Goal: Task Accomplishment & Management: Manage account settings

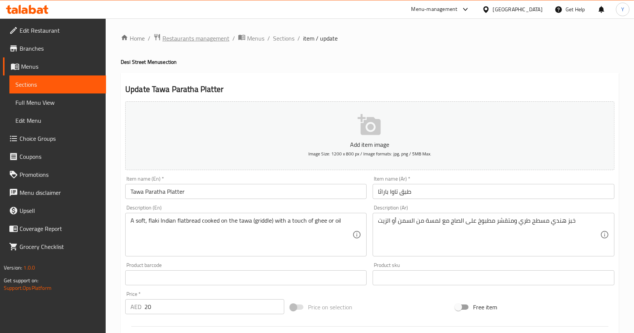
click at [214, 37] on span "Restaurants management" at bounding box center [195, 38] width 67 height 9
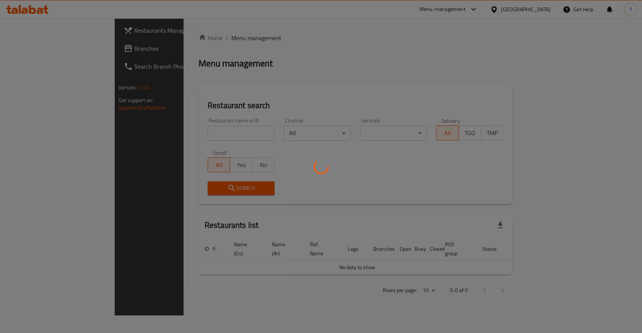
click at [174, 134] on div at bounding box center [321, 166] width 642 height 333
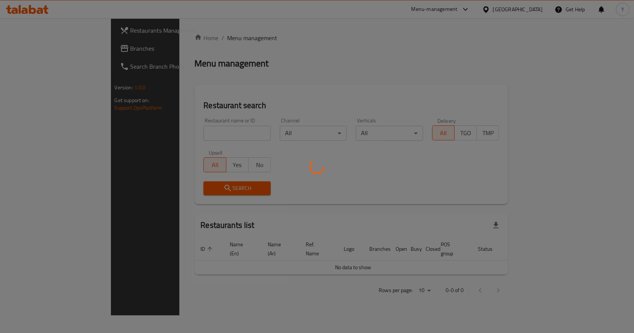
click at [184, 136] on div at bounding box center [317, 166] width 634 height 333
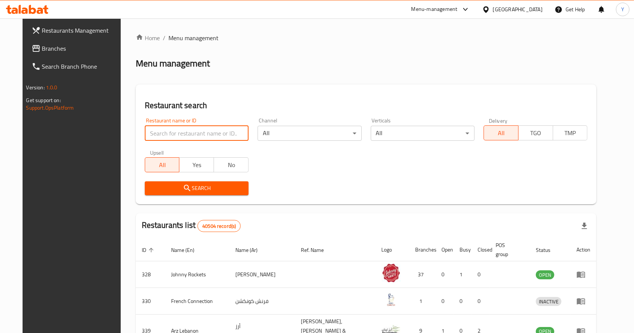
click at [184, 136] on input "search" at bounding box center [197, 133] width 104 height 15
type input "[GEOGRAPHIC_DATA]"
click button "Search" at bounding box center [197, 189] width 104 height 14
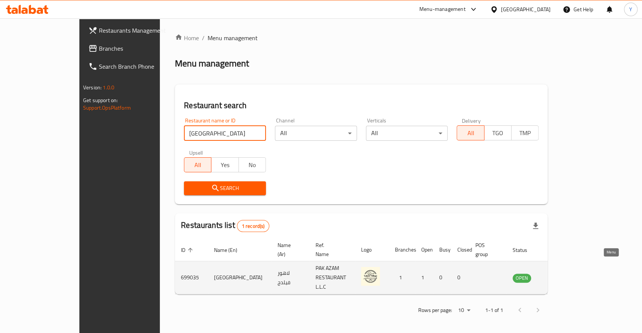
click at [560, 275] on icon "enhanced table" at bounding box center [556, 278] width 8 height 6
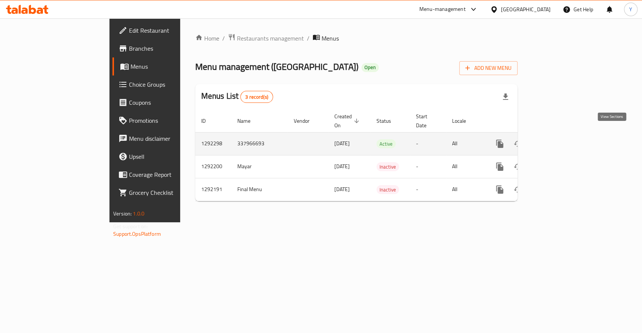
click at [563, 137] on link "enhanced table" at bounding box center [554, 144] width 18 height 18
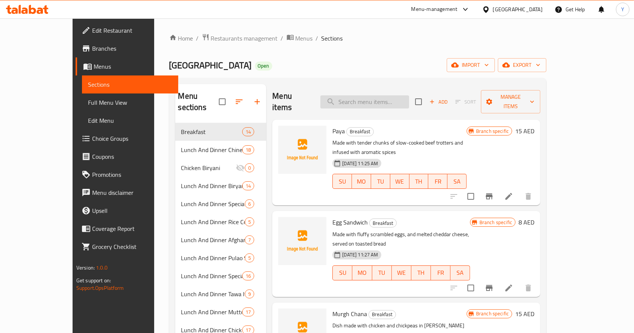
click at [387, 97] on input "search" at bounding box center [364, 101] width 89 height 13
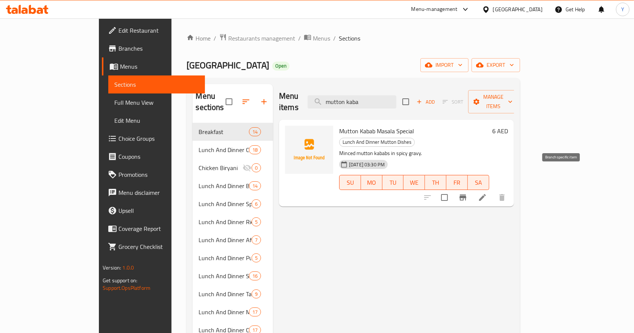
type input "mutton kaba"
click at [472, 189] on button "Branch-specific-item" at bounding box center [463, 198] width 18 height 18
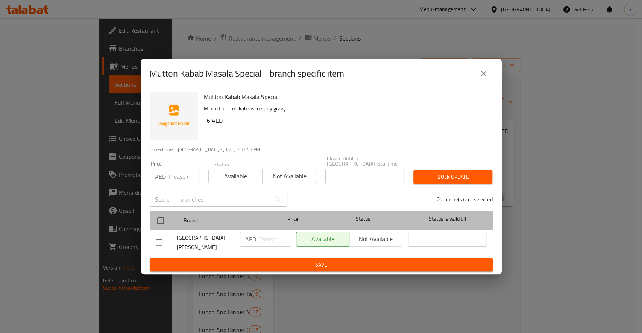
click at [150, 225] on div "Branch Price Status Status is valid till" at bounding box center [321, 221] width 343 height 19
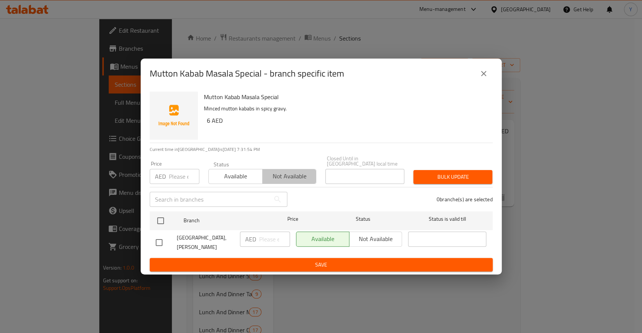
click at [286, 182] on span "Not available" at bounding box center [289, 176] width 48 height 11
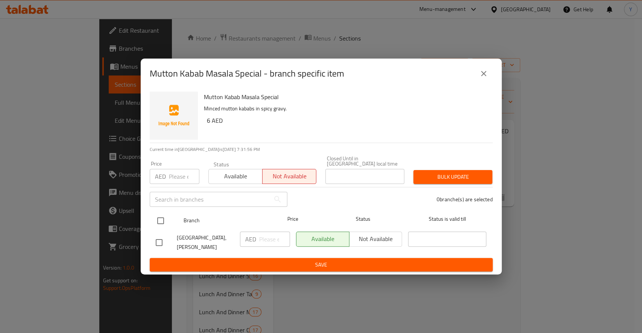
click at [161, 223] on input "checkbox" at bounding box center [161, 221] width 16 height 16
checkbox input "true"
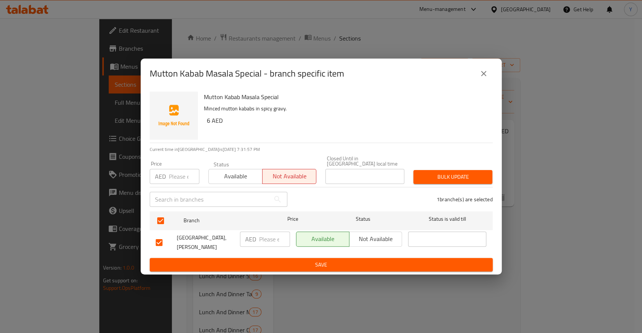
click at [322, 261] on span "Save" at bounding box center [321, 265] width 331 height 9
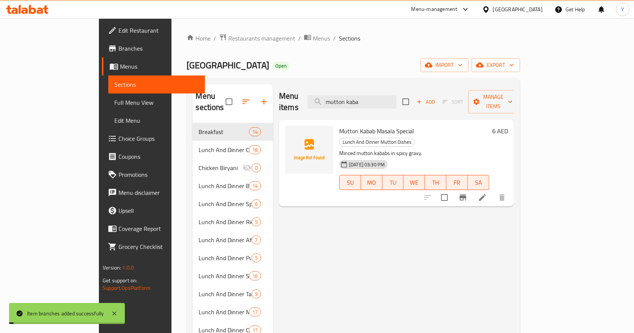
click at [466, 195] on icon "Branch-specific-item" at bounding box center [462, 198] width 7 height 6
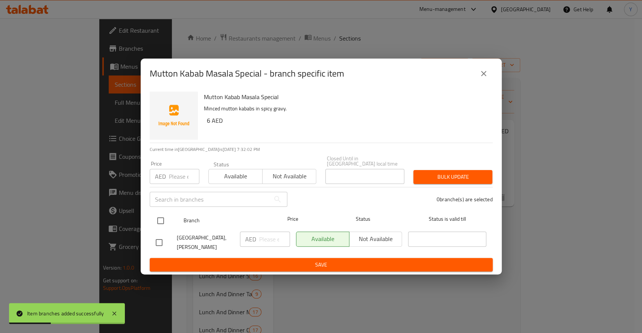
click at [158, 223] on input "checkbox" at bounding box center [161, 221] width 16 height 16
checkbox input "true"
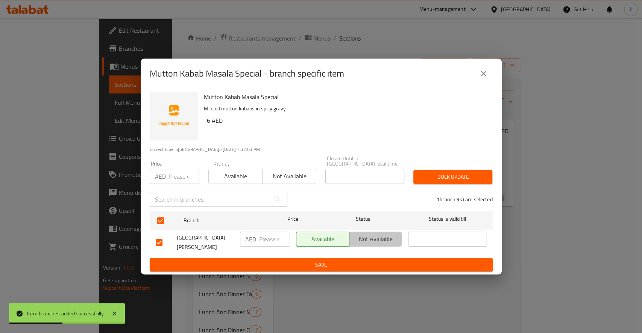
click at [374, 239] on span "Not available" at bounding box center [375, 239] width 47 height 11
click at [452, 182] on span "Bulk update" at bounding box center [452, 177] width 67 height 9
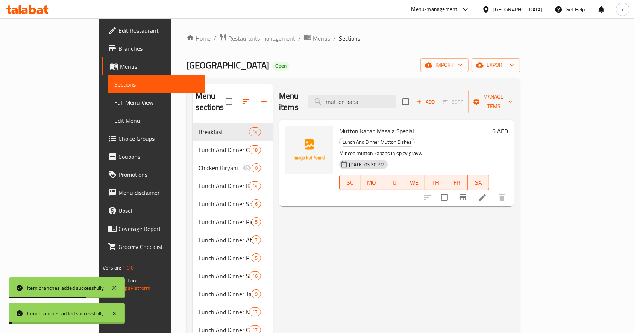
click at [467, 193] on icon "Branch-specific-item" at bounding box center [462, 197] width 9 height 9
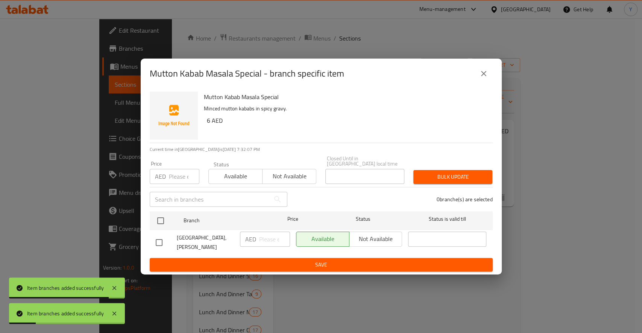
click at [484, 78] on icon "close" at bounding box center [483, 73] width 9 height 9
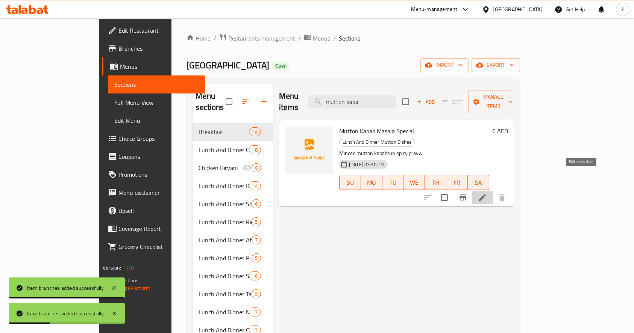
click at [487, 193] on icon at bounding box center [482, 197] width 9 height 9
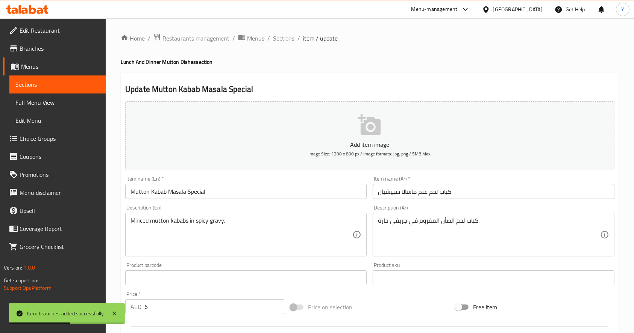
scroll to position [198, 0]
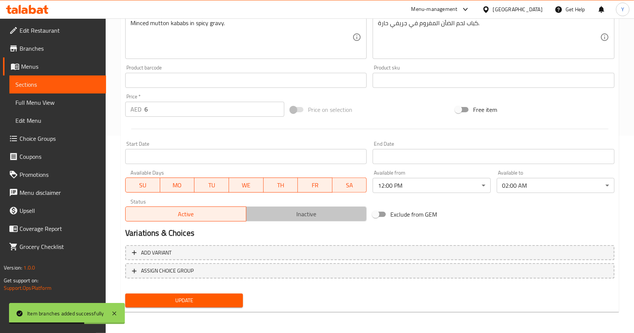
click at [298, 220] on button "Inactive" at bounding box center [306, 214] width 121 height 15
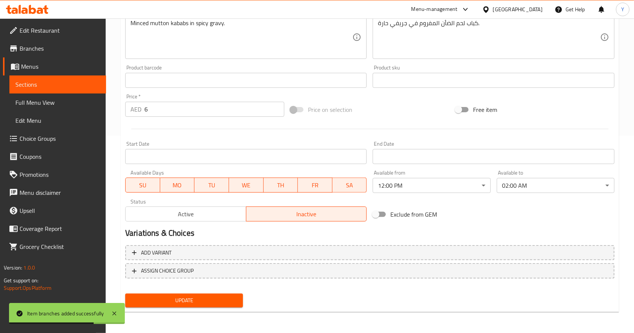
click at [175, 299] on span "Update" at bounding box center [184, 300] width 106 height 9
